Goal: Task Accomplishment & Management: Complete application form

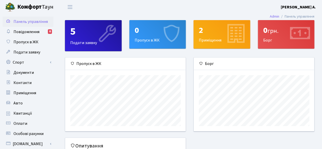
scroll to position [73, 121]
click at [74, 38] on div "5" at bounding box center [93, 31] width 46 height 12
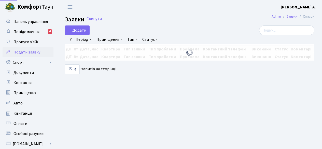
select select "25"
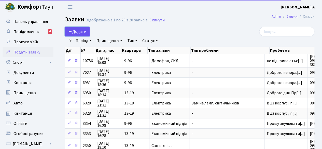
click at [80, 32] on span "Додати" at bounding box center [77, 32] width 18 height 6
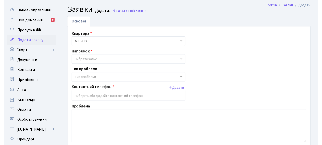
scroll to position [11, 0]
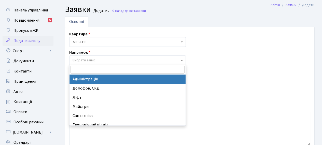
click at [180, 61] on span "Вибрати запис" at bounding box center [127, 60] width 117 height 10
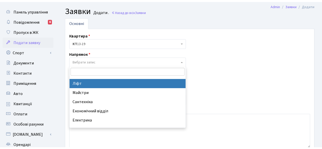
scroll to position [0, 0]
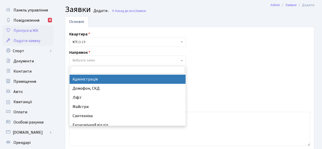
click at [32, 33] on span "Пропуск в ЖК" at bounding box center [25, 31] width 25 height 6
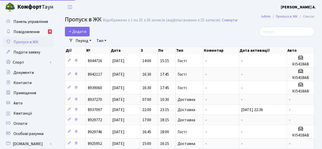
select select "25"
click at [157, 30] on div "Додати" at bounding box center [147, 32] width 164 height 10
click at [78, 31] on span "Додати" at bounding box center [77, 32] width 18 height 6
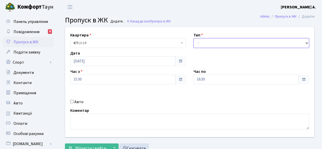
click at [209, 46] on select "- Доставка Таксі Гості Сервіс" at bounding box center [251, 43] width 116 height 10
select select "18"
click at [193, 38] on select "- Доставка Таксі Гості Сервіс" at bounding box center [251, 43] width 116 height 10
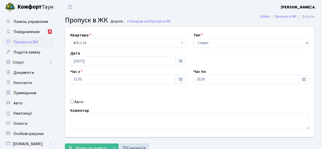
click at [174, 43] on span "КТ 13-19" at bounding box center [127, 42] width 106 height 5
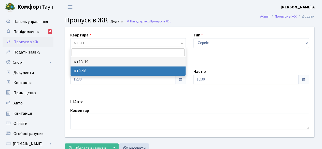
select select "6446"
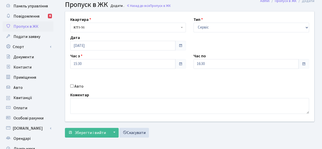
scroll to position [22, 0]
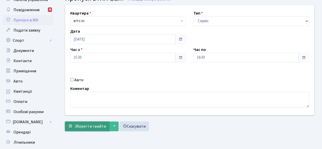
click at [95, 126] on span "Зберегти і вийти" at bounding box center [90, 126] width 31 height 6
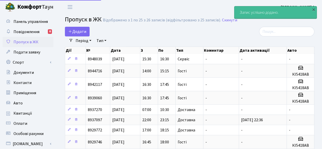
select select "25"
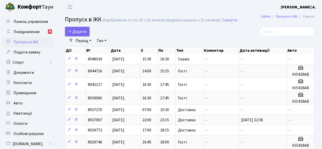
click at [135, 9] on header "Комфорт Таун Тетьянич В. А. Мій обліковий запис Вийти" at bounding box center [161, 7] width 322 height 14
click at [69, 4] on button "Переключити навігацію" at bounding box center [70, 7] width 13 height 8
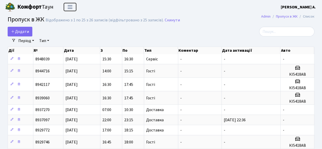
click at [69, 4] on button "Переключити навігацію" at bounding box center [70, 7] width 13 height 8
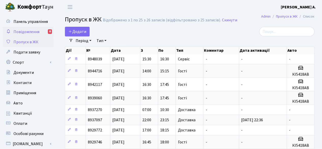
click at [31, 34] on span "Повідомлення" at bounding box center [26, 32] width 26 height 6
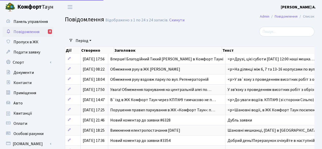
select select "25"
click at [25, 41] on span "Пропуск в ЖК" at bounding box center [25, 42] width 25 height 6
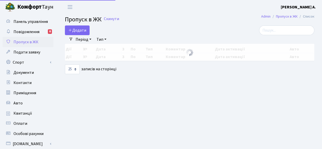
select select "25"
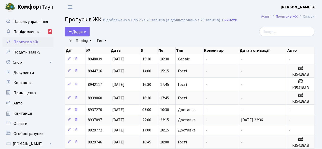
click at [168, 32] on div "Додати" at bounding box center [147, 32] width 164 height 10
click at [165, 40] on div "Період 04.09.2025 - 04.09.2025 Тип - Доставка Таксі Гості Сервіс Очистити фільт…" at bounding box center [191, 40] width 237 height 9
click at [191, 42] on div "Період 04.09.2025 - 04.09.2025 Тип - Доставка Таксі Гості Сервіс Очистити фільт…" at bounding box center [191, 40] width 237 height 9
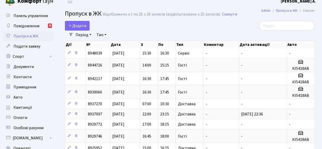
scroll to position [7, 0]
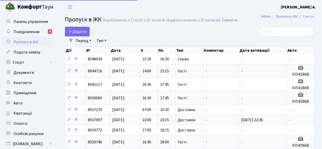
select select "25"
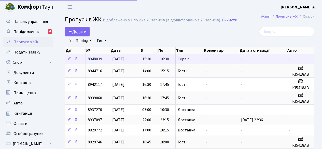
scroll to position [7, 0]
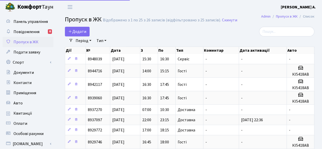
select select "25"
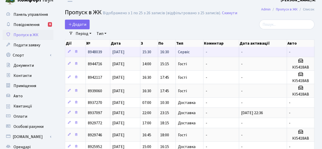
click at [155, 54] on td "15:30" at bounding box center [149, 52] width 18 height 10
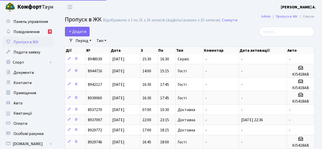
select select "25"
